Goal: Task Accomplishment & Management: Use online tool/utility

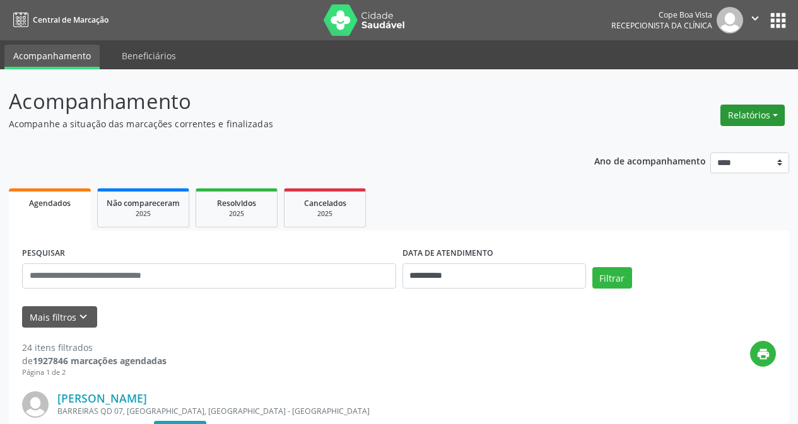
click at [776, 108] on button "Relatórios" at bounding box center [752, 115] width 64 height 21
click at [729, 146] on link "Agendamentos" at bounding box center [717, 143] width 136 height 18
select select "*"
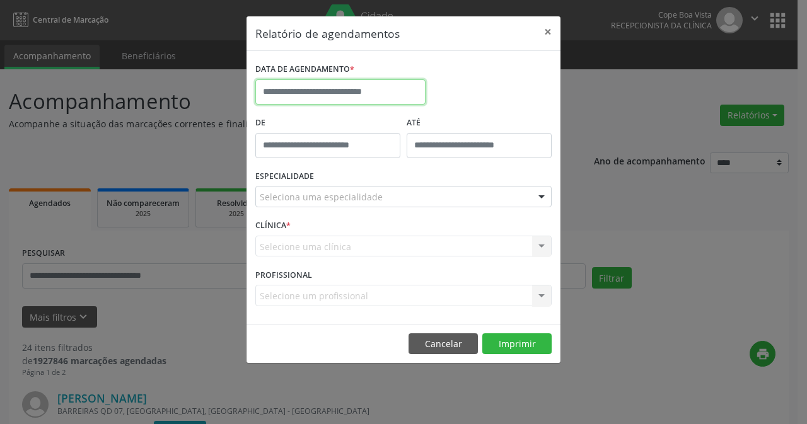
click at [300, 95] on input "text" at bounding box center [340, 91] width 170 height 25
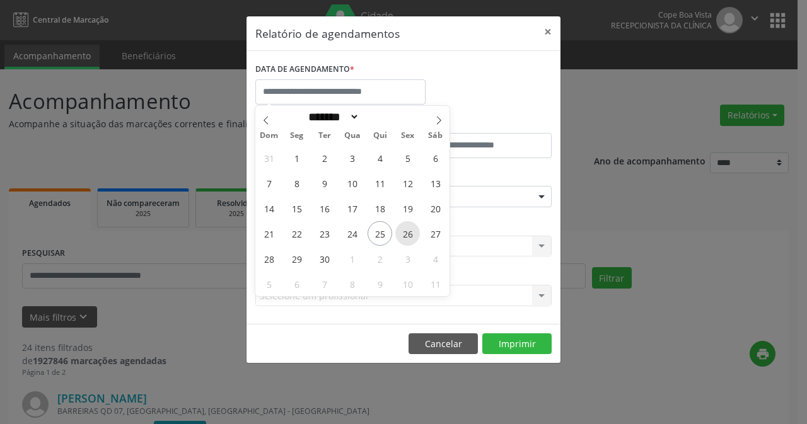
click at [408, 237] on span "26" at bounding box center [407, 233] width 25 height 25
type input "**********"
click at [408, 237] on span "26" at bounding box center [407, 233] width 25 height 25
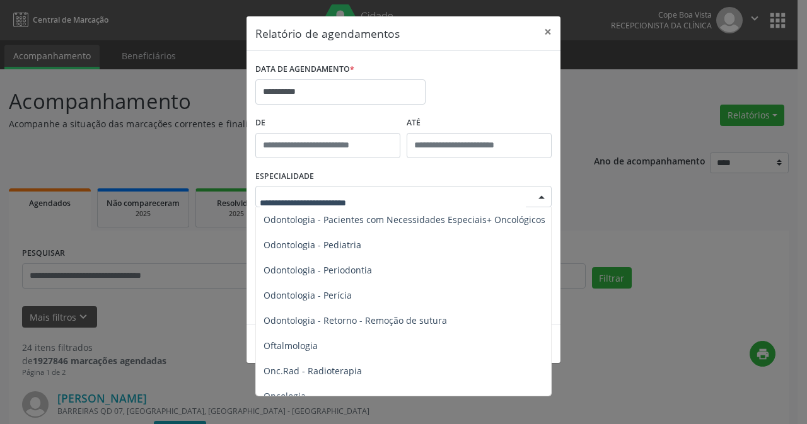
scroll to position [1702, 0]
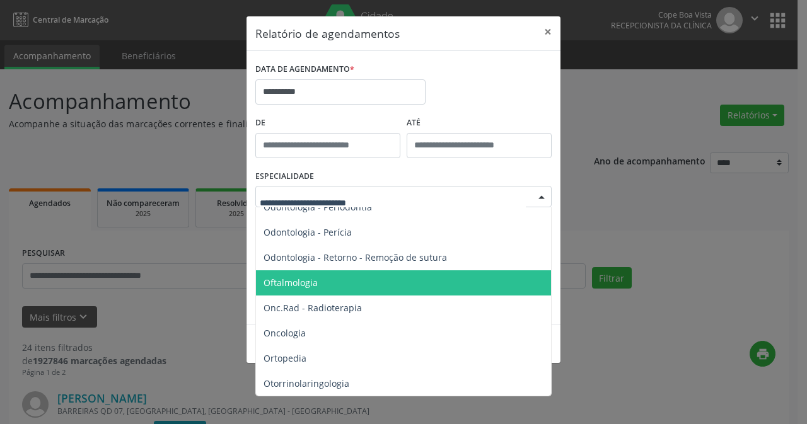
click at [339, 287] on span "Oftalmologia" at bounding box center [404, 282] width 297 height 25
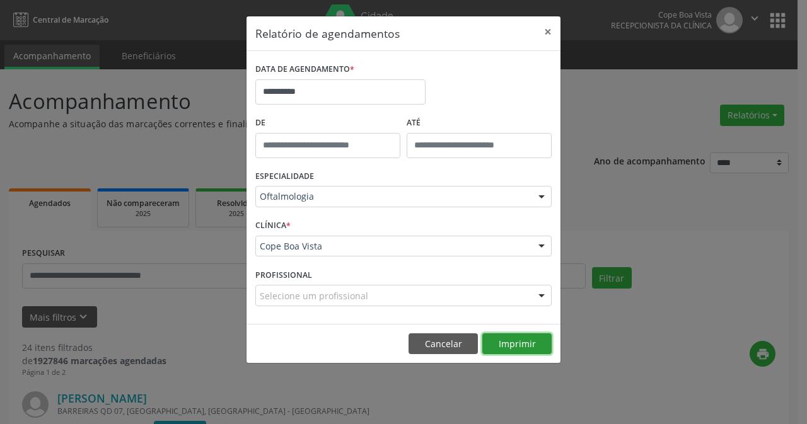
click at [516, 347] on button "Imprimir" at bounding box center [516, 344] width 69 height 21
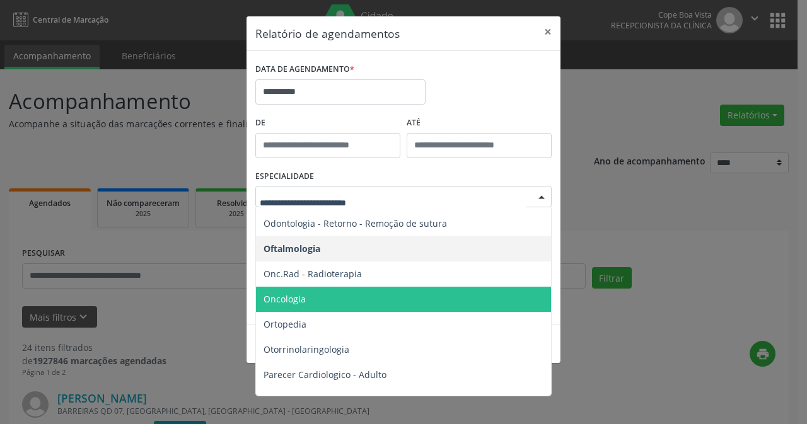
scroll to position [1765, 0]
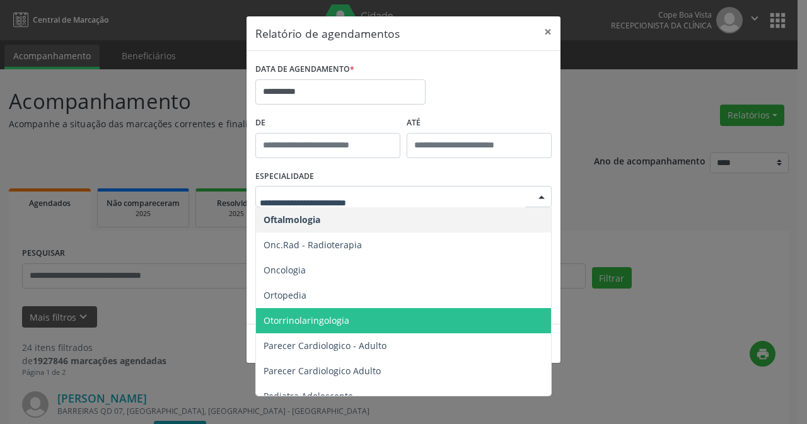
click at [309, 320] on span "Otorrinolaringologia" at bounding box center [307, 321] width 86 height 12
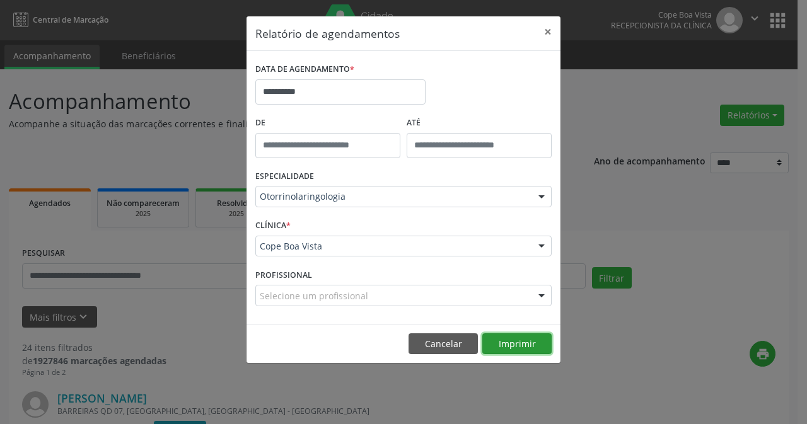
click at [496, 350] on button "Imprimir" at bounding box center [516, 344] width 69 height 21
